Goal: Understand process/instructions

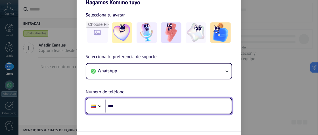
click at [138, 105] on input "***" at bounding box center [168, 106] width 127 height 13
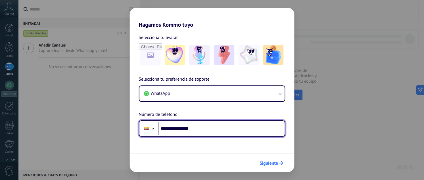
type input "**********"
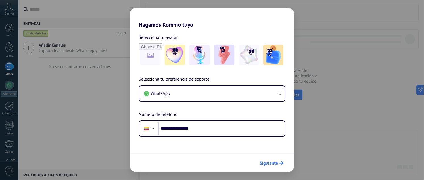
click at [272, 135] on span "Siguiente" at bounding box center [269, 163] width 18 height 4
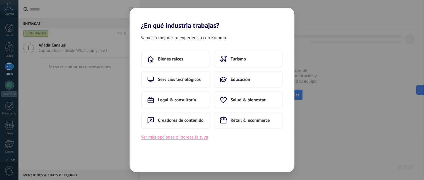
click at [188, 135] on button "Ver más opciones o ingresa la tuya" at bounding box center [174, 136] width 67 height 7
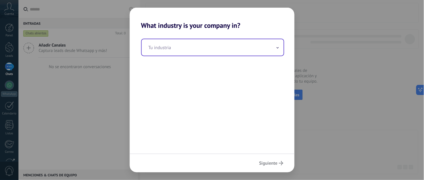
click at [187, 53] on input "text" at bounding box center [213, 47] width 142 height 16
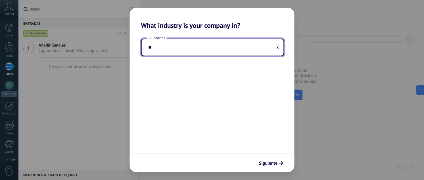
type input "*"
type input "**"
click at [277, 135] on span "Siguiente" at bounding box center [268, 163] width 18 height 4
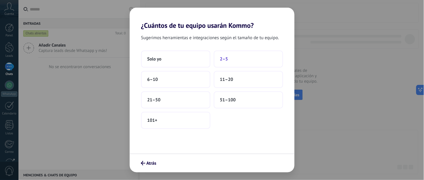
click at [223, 58] on span "2–5" at bounding box center [224, 59] width 8 height 6
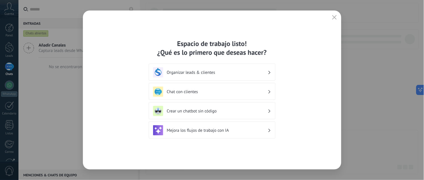
click at [203, 73] on h3 "Organizar leads & clientes" at bounding box center [217, 72] width 101 height 5
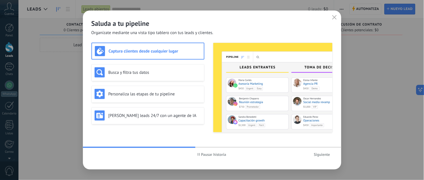
click at [151, 46] on div "Captura clientes desde cualquier lugar" at bounding box center [148, 51] width 106 height 10
drag, startPoint x: 156, startPoint y: 49, endPoint x: 171, endPoint y: 55, distance: 16.3
click at [156, 49] on h3 "Captura clientes desde cualquier lugar" at bounding box center [155, 51] width 92 height 5
click at [318, 135] on button "Siguiente" at bounding box center [321, 154] width 21 height 9
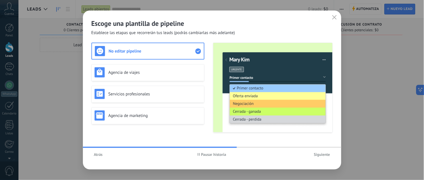
click at [318, 135] on span "Siguiente" at bounding box center [322, 154] width 16 height 4
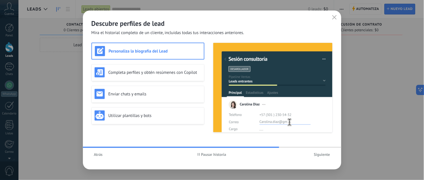
click at [318, 135] on span "Siguiente" at bounding box center [322, 154] width 16 height 4
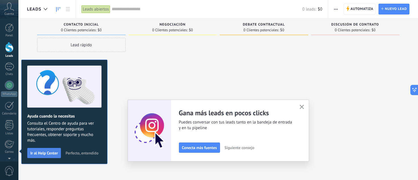
click at [51, 135] on span "Ir al Help Center" at bounding box center [44, 153] width 28 height 4
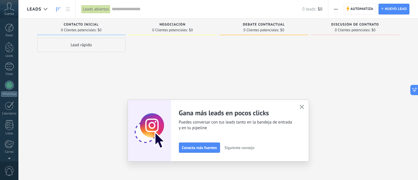
scroll to position [56, 0]
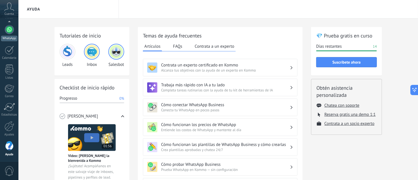
click at [11, 28] on div at bounding box center [9, 29] width 9 height 9
